Goal: Task Accomplishment & Management: Complete application form

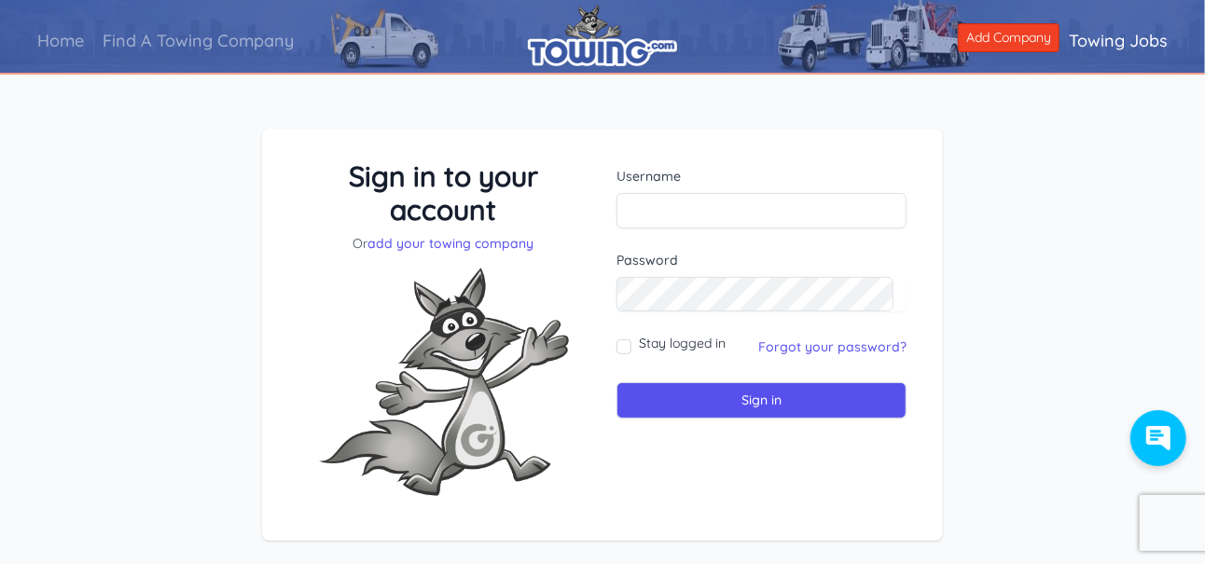
type input "towing7426@yahoo.com"
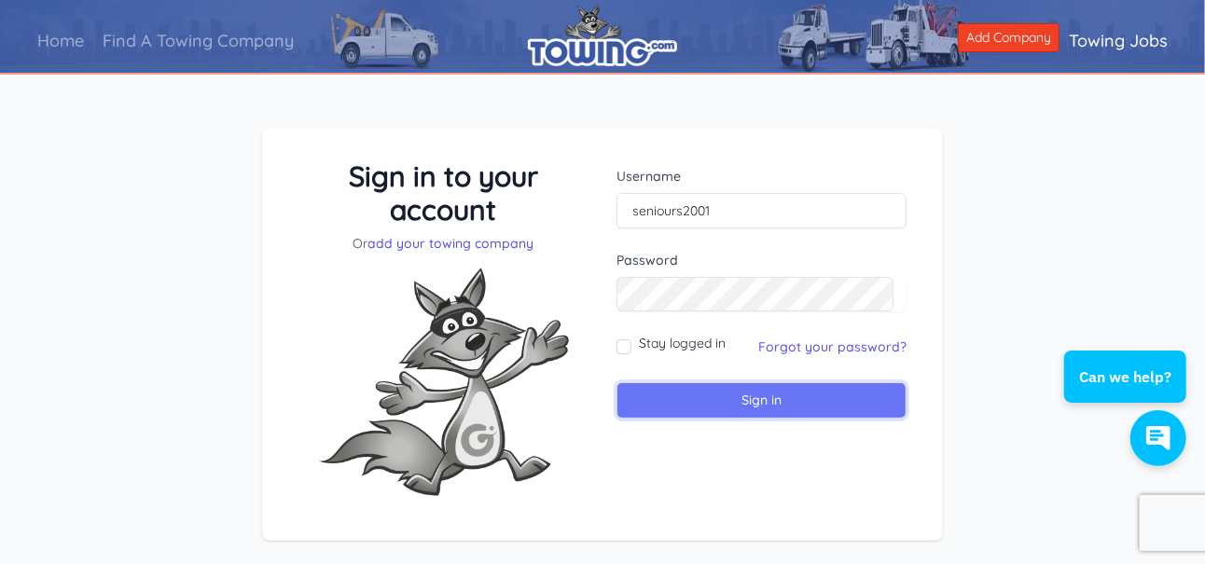
click at [735, 401] on input "Sign in" at bounding box center [762, 401] width 290 height 36
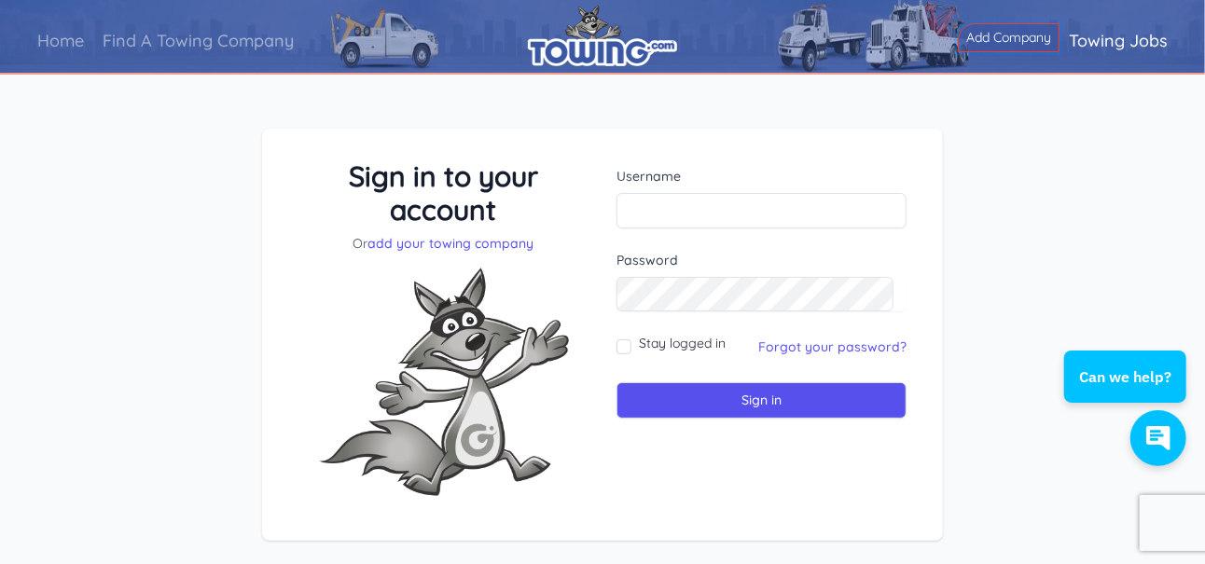
click at [958, 37] on link "Add Company" at bounding box center [1009, 37] width 102 height 29
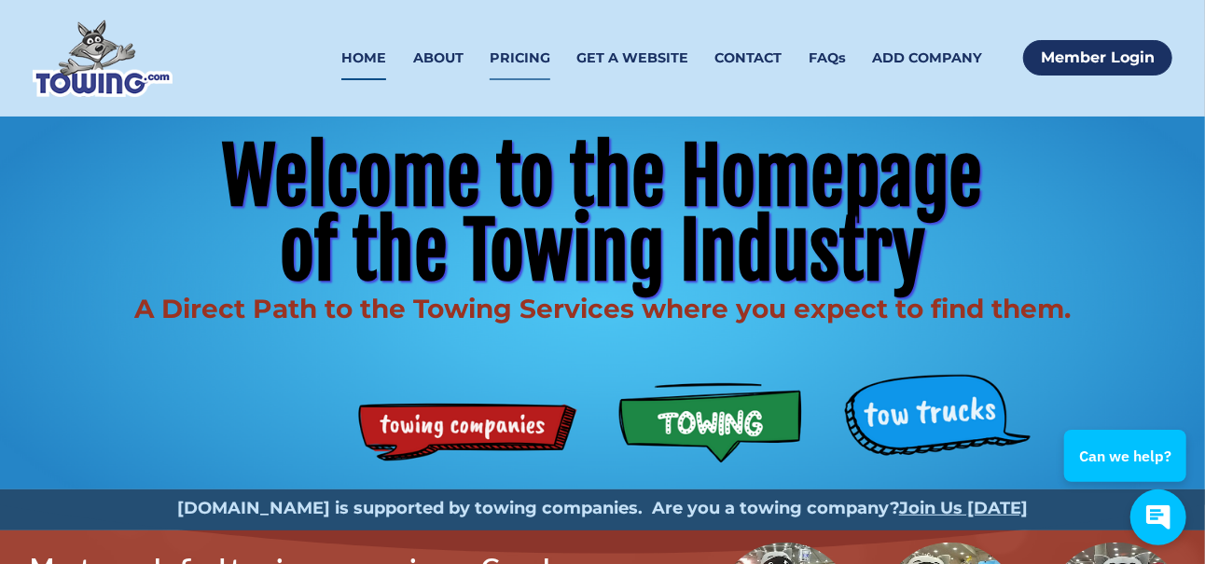
click at [516, 50] on link "PRICING" at bounding box center [520, 58] width 61 height 44
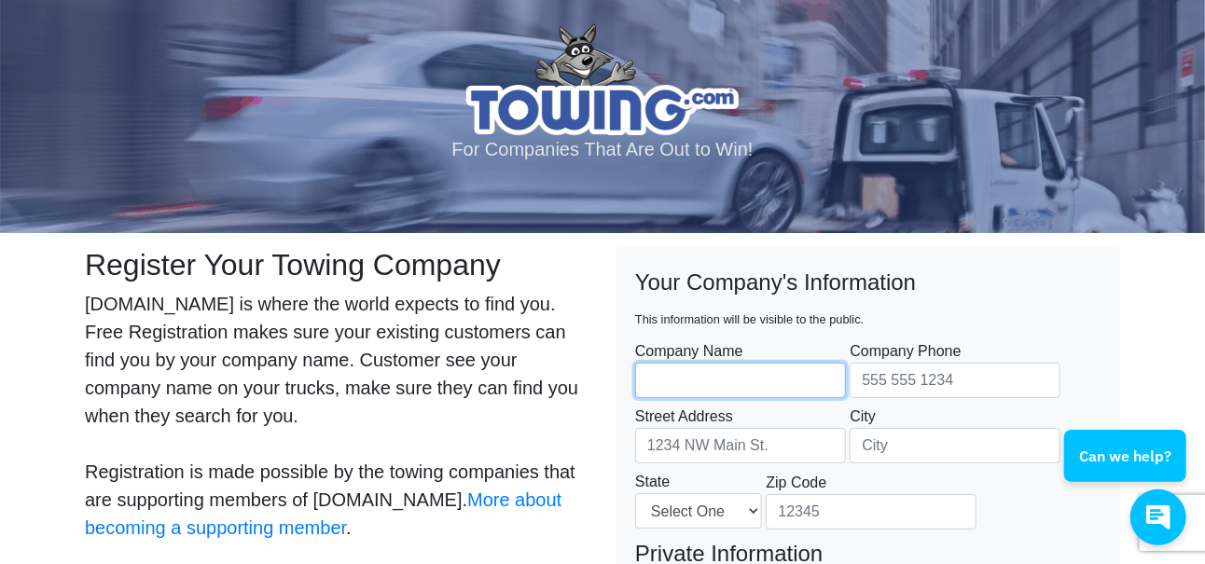
click at [763, 383] on input "Company Name" at bounding box center [740, 380] width 211 height 35
type input "Seniours Towing LLC"
type input "7656537426"
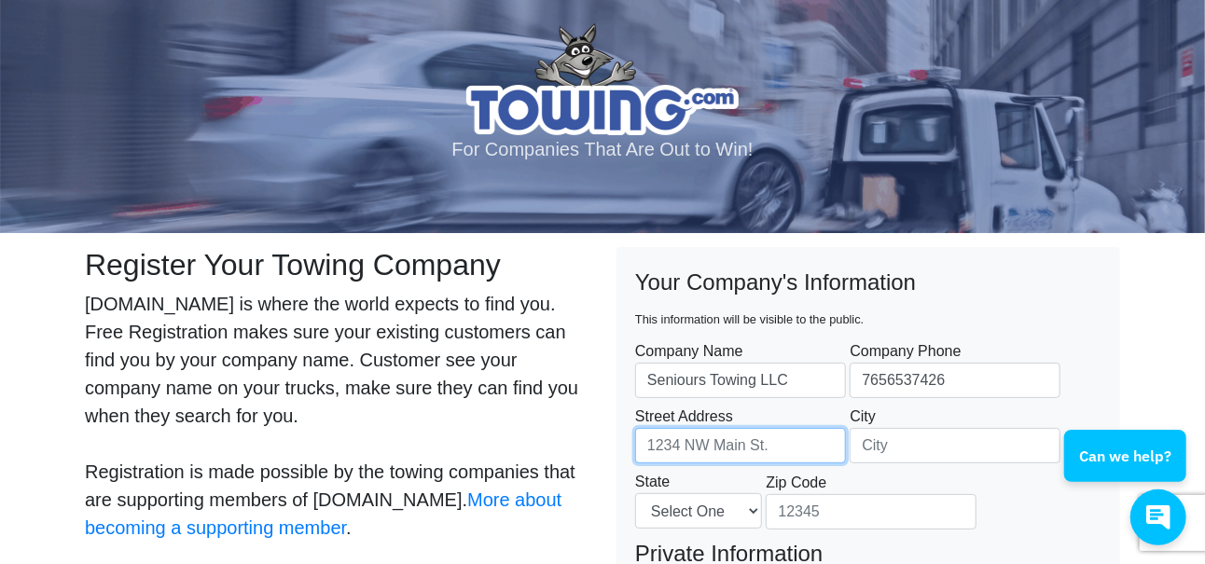
type input "3535 W. Co. Rd. 550 S."
type input "Greencastle"
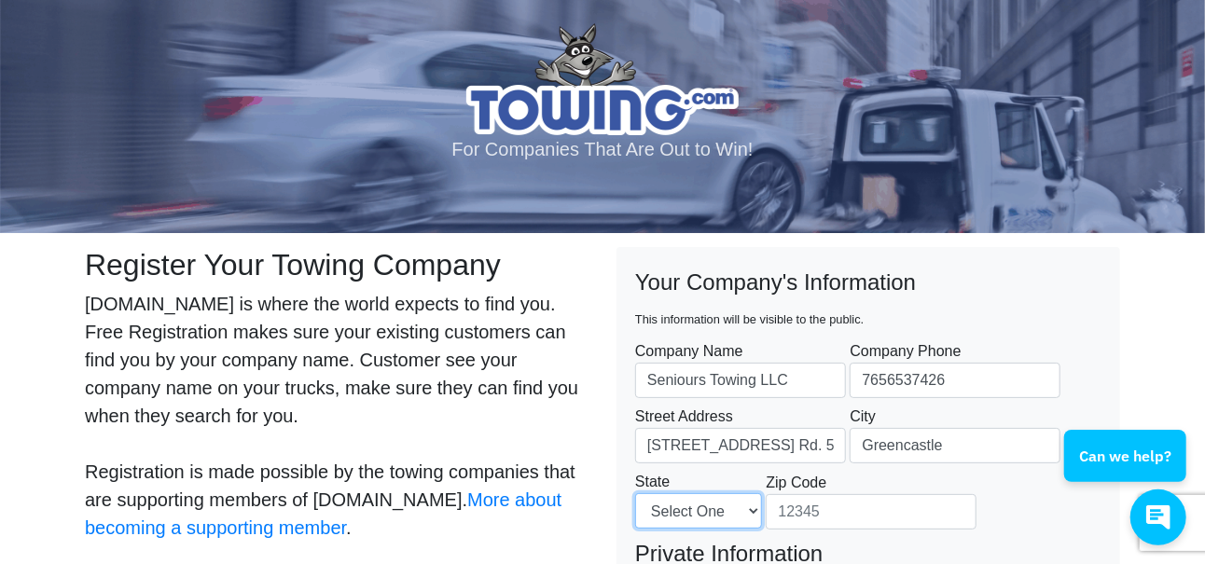
select select "IN"
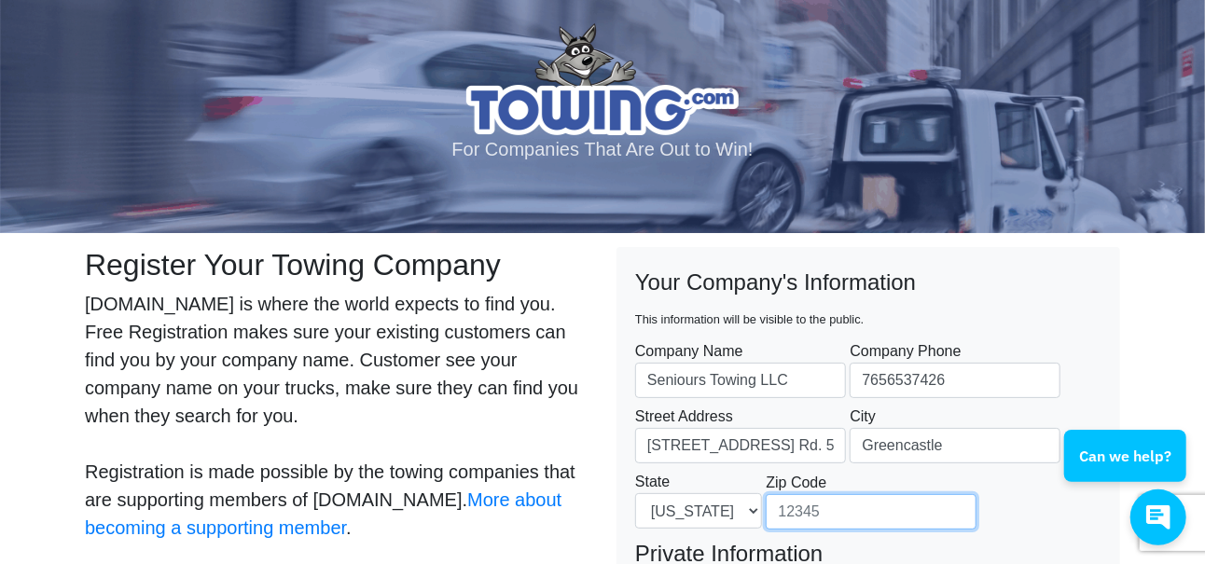
type input "46135"
type input "Amanda Seniour"
type input "towing7426@yahoo.com"
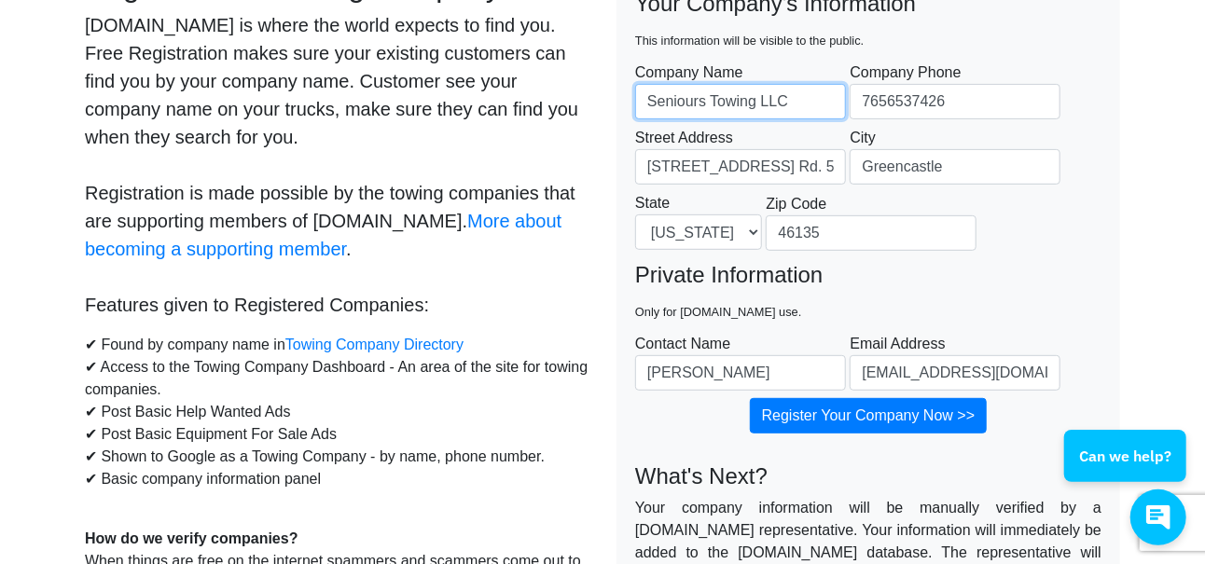
scroll to position [280, 0]
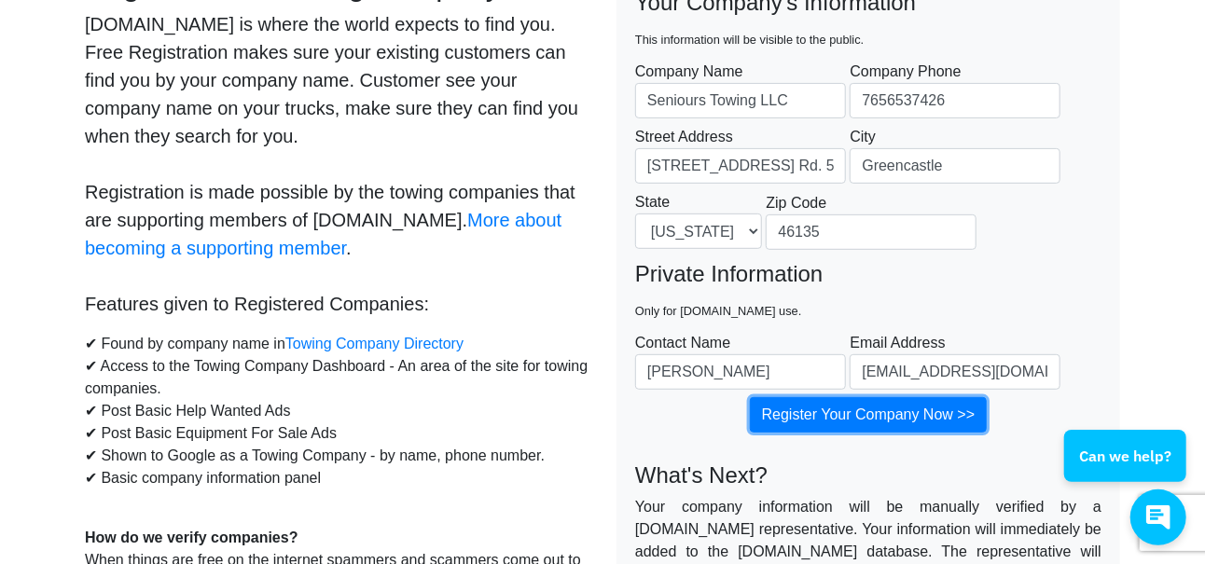
click at [933, 420] on input "Register Your Company Now >>" at bounding box center [869, 414] width 238 height 35
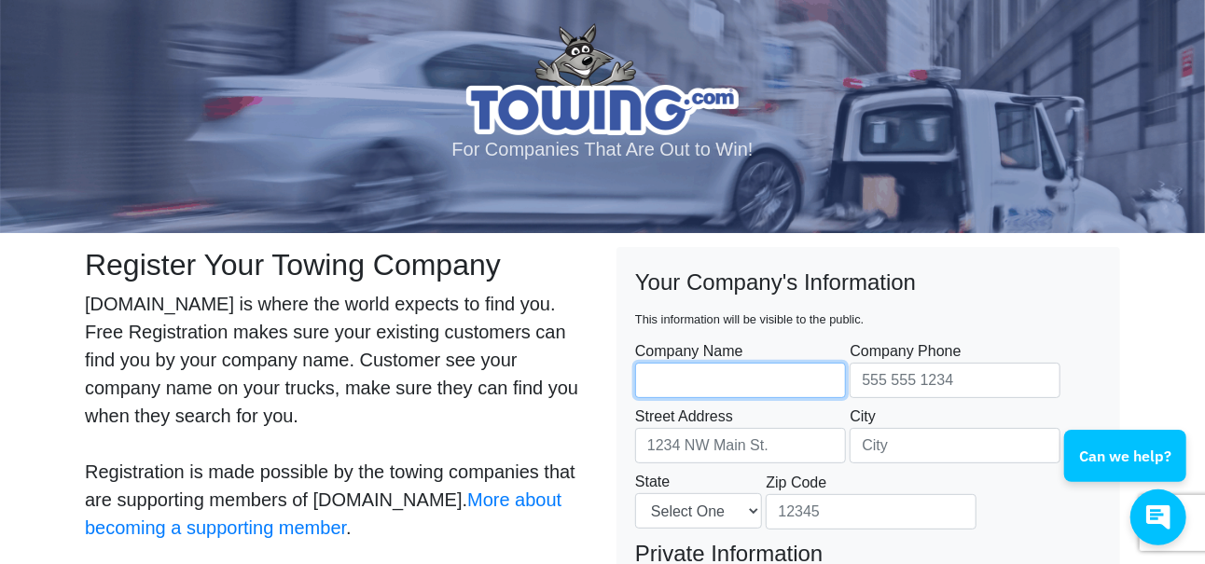
click at [787, 372] on input "Company Name" at bounding box center [740, 380] width 211 height 35
type input "Seniours Towing LLC"
type input "7656537426"
type input "3535 W. Co. Rd. 550 S."
type input "Greencastle"
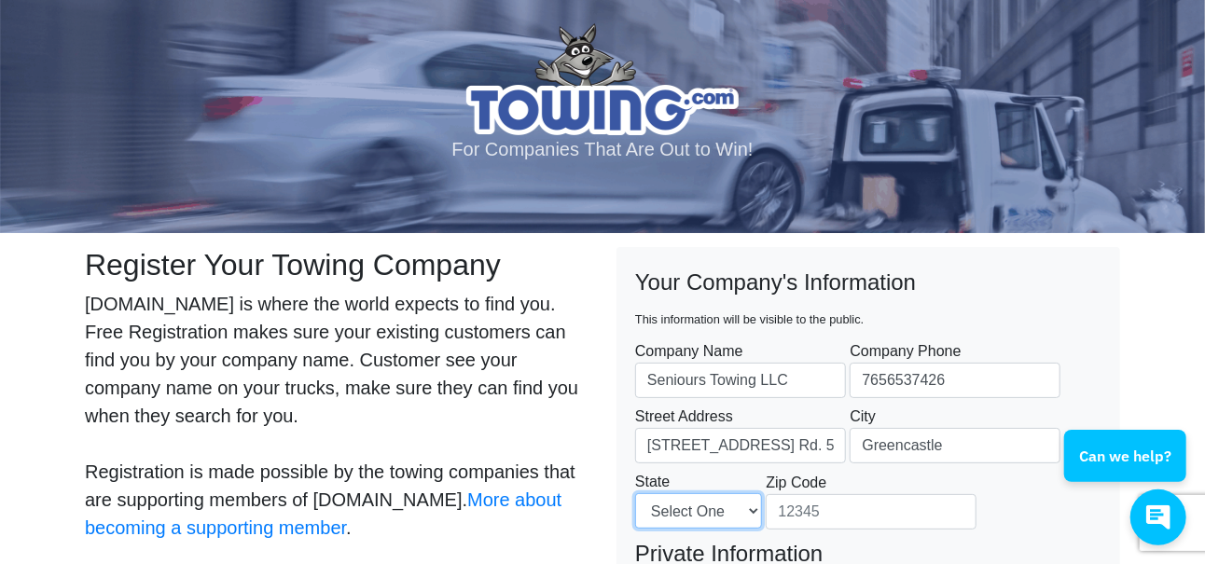
select select "IN"
type input "46135"
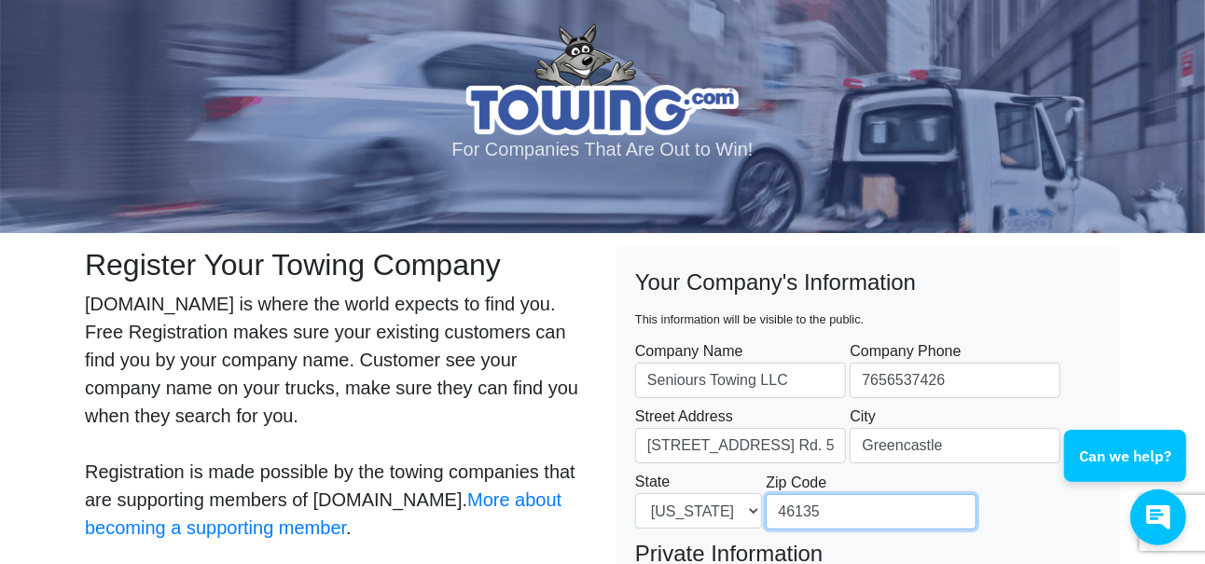
type input "Amanda Seniour"
type input "towing7426@yahoo.com"
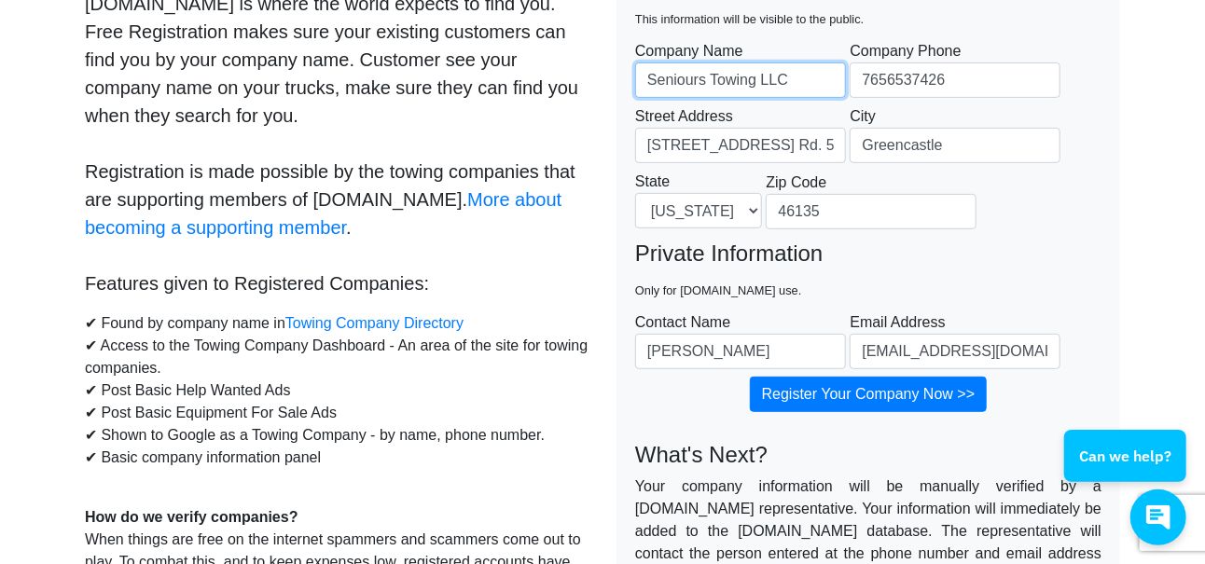
scroll to position [373, 0]
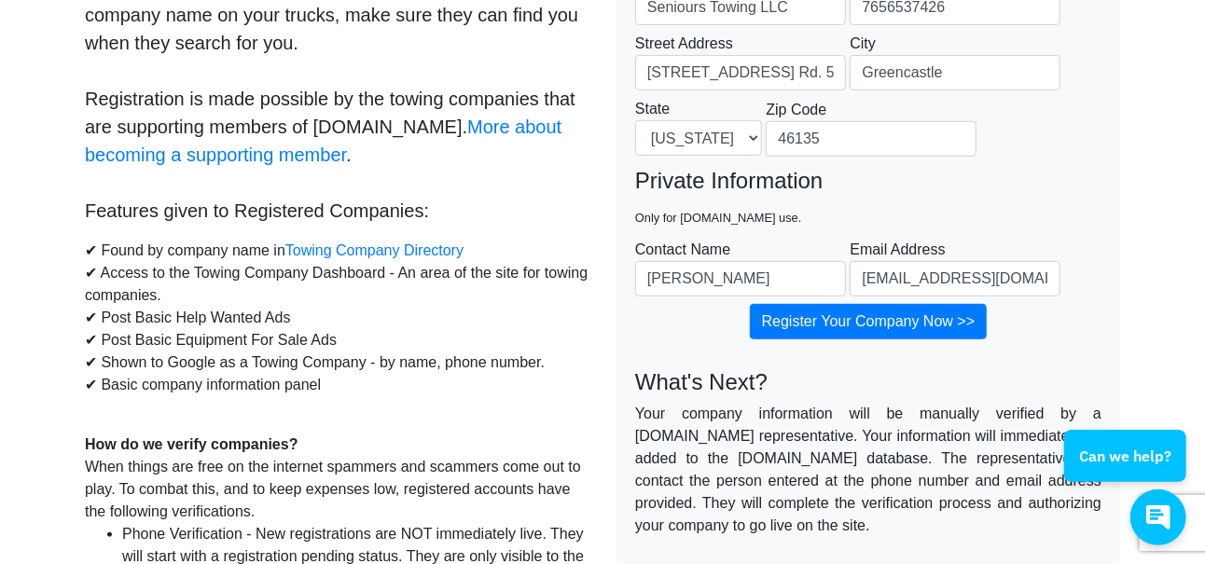
click at [911, 340] on div "What's Next? Your company information will be manually verified by a Towing.com…" at bounding box center [868, 480] width 494 height 281
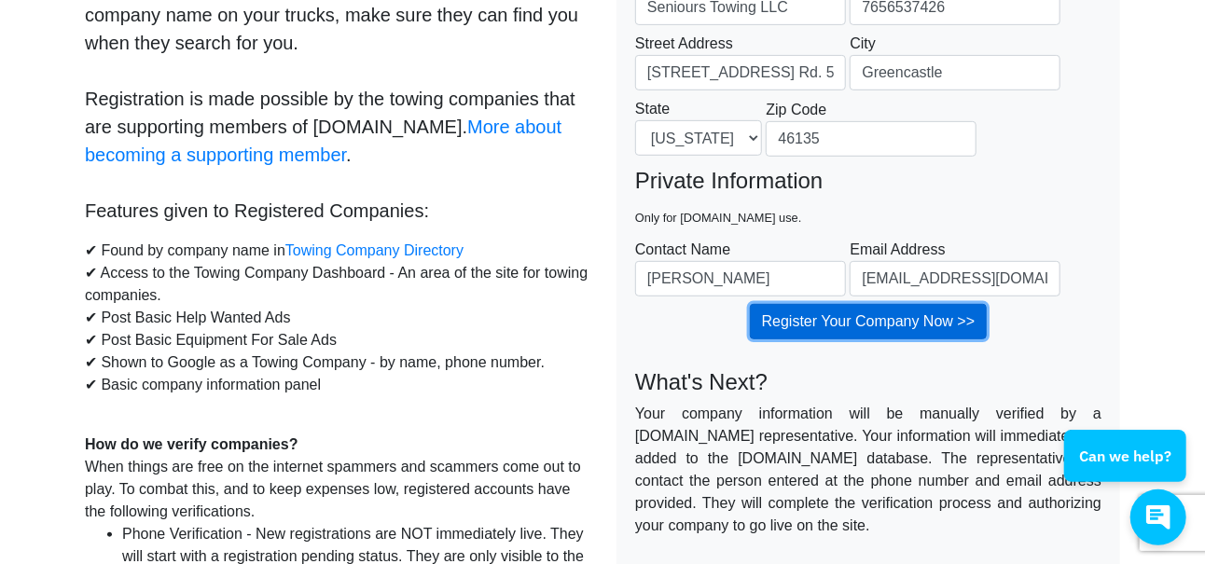
click at [906, 325] on input "Register Your Company Now >>" at bounding box center [869, 321] width 238 height 35
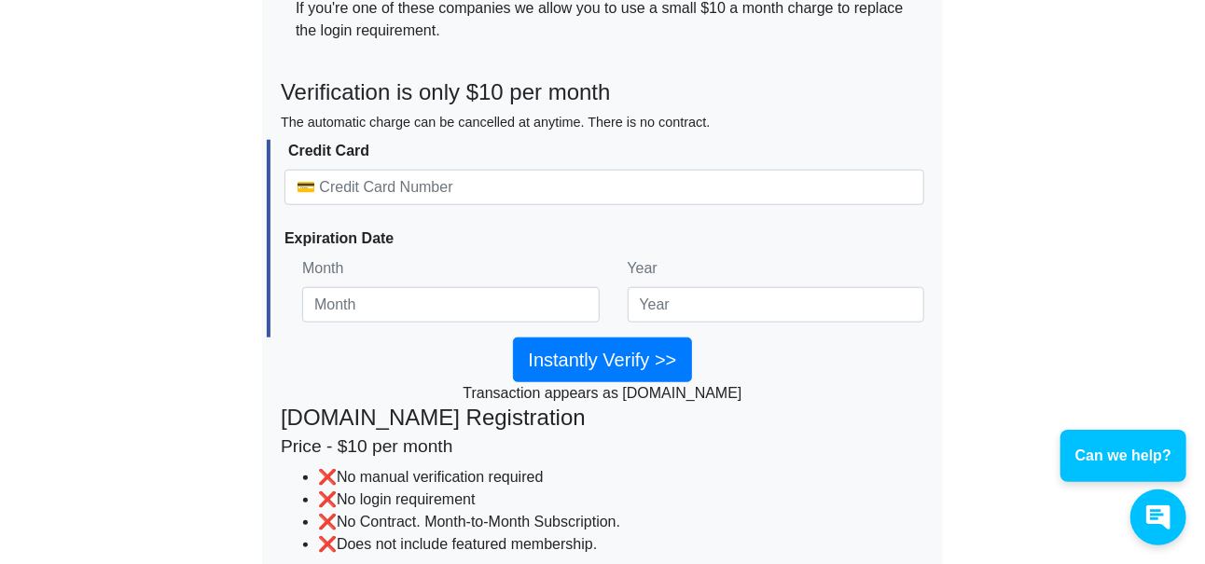
scroll to position [922, 0]
